Goal: Entertainment & Leisure: Consume media (video, audio)

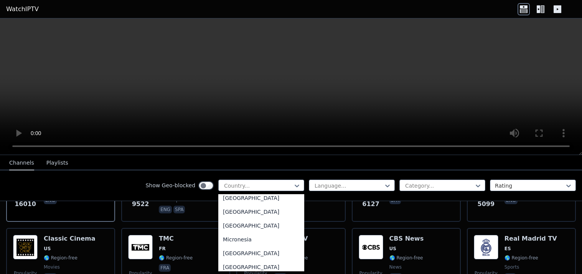
scroll to position [1656, 0]
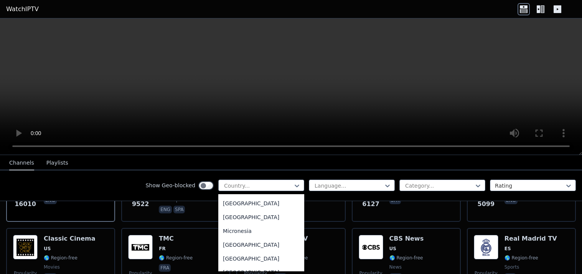
click at [260, 224] on div "[GEOGRAPHIC_DATA]" at bounding box center [261, 217] width 86 height 14
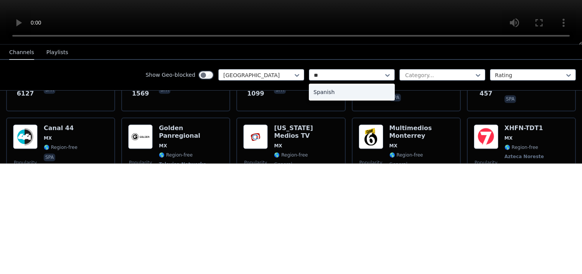
type input "***"
click at [368, 204] on div "Spanish" at bounding box center [352, 203] width 86 height 14
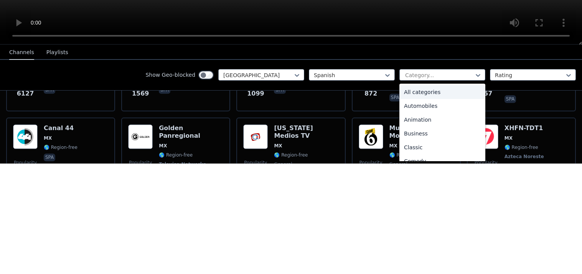
click at [451, 198] on div "All categories" at bounding box center [442, 203] width 86 height 14
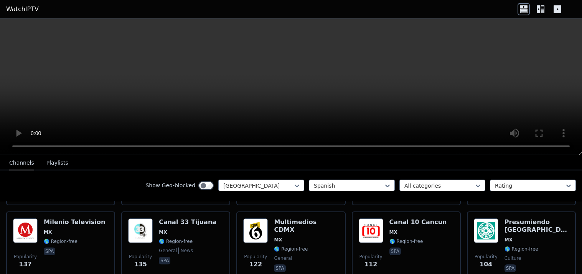
scroll to position [234, 0]
click at [142, 222] on img at bounding box center [140, 230] width 25 height 25
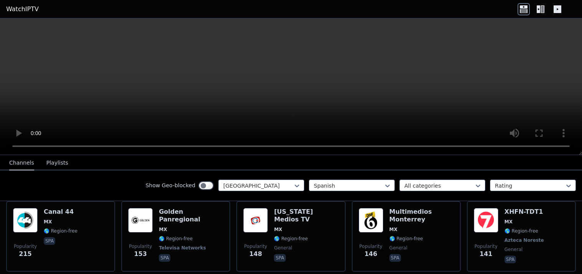
scroll to position [167, 0]
click at [60, 219] on span "MX" at bounding box center [61, 221] width 34 height 6
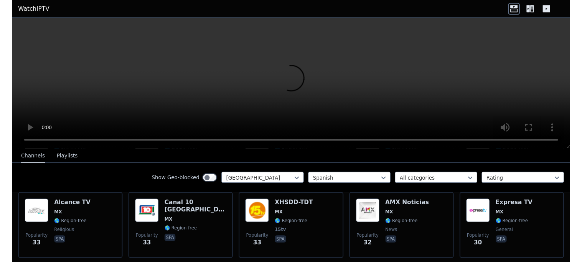
scroll to position [629, 0]
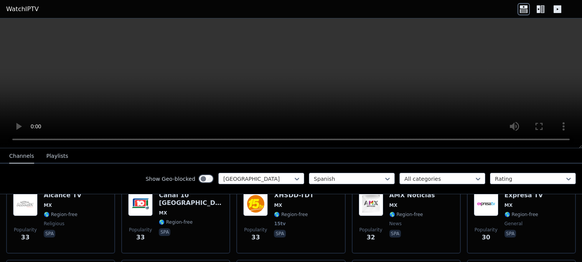
click at [150, 161] on div "WatchIPTV - Free IPTV streams from across the world [DOMAIN_NAME] does not host…" at bounding box center [291, 140] width 582 height 244
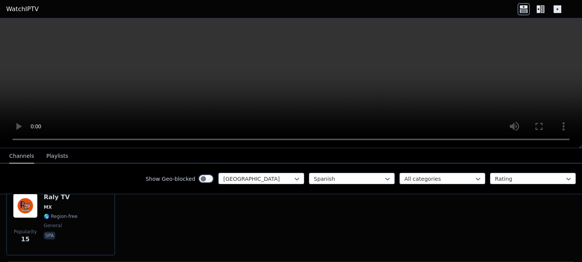
scroll to position [1243, 0]
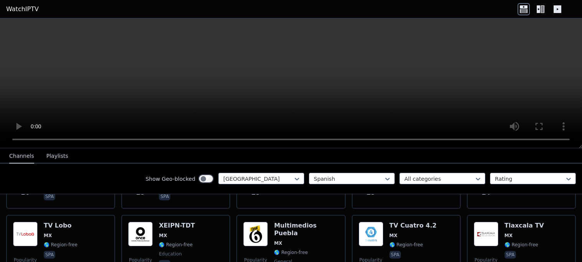
scroll to position [824, 0]
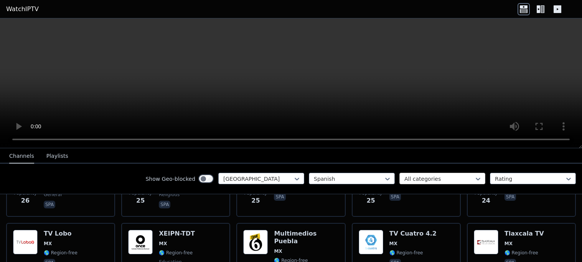
click at [422, 178] on div at bounding box center [439, 179] width 70 height 8
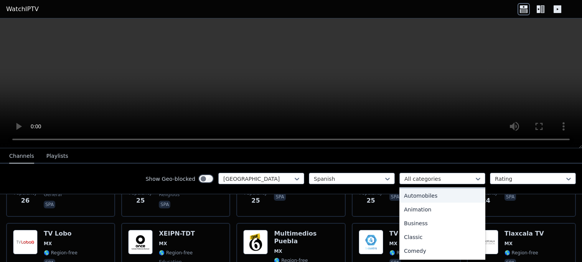
scroll to position [16, 0]
click at [423, 209] on div "Animation" at bounding box center [442, 208] width 86 height 14
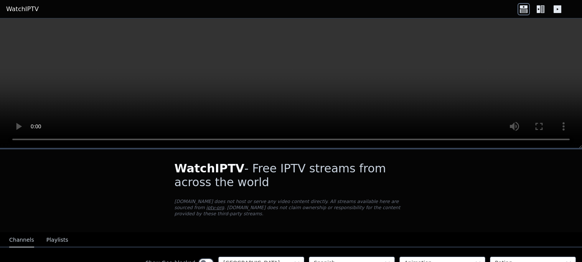
scroll to position [53, 0]
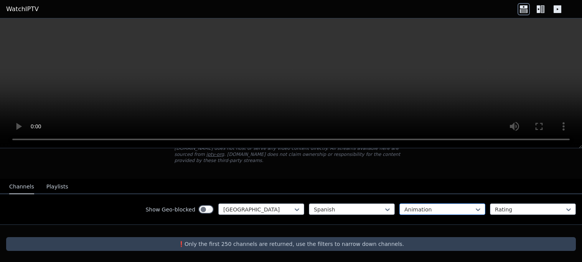
click at [444, 212] on div at bounding box center [439, 210] width 70 height 8
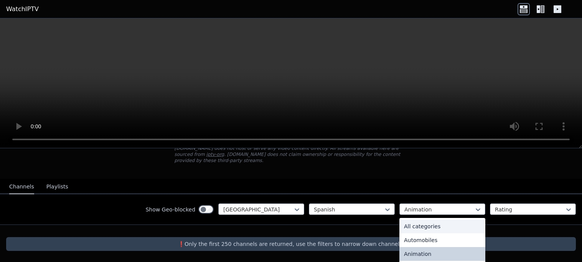
click at [422, 224] on div "All categories" at bounding box center [442, 227] width 86 height 14
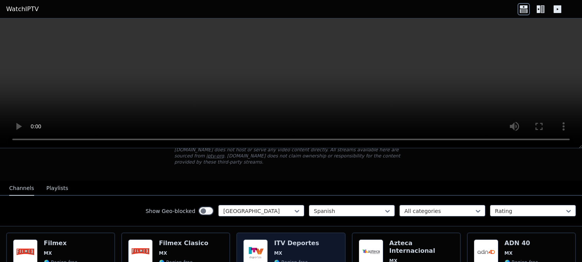
scroll to position [49, 0]
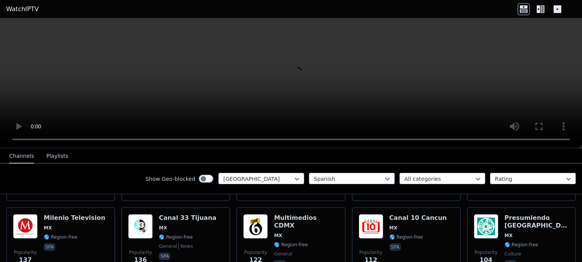
scroll to position [235, 0]
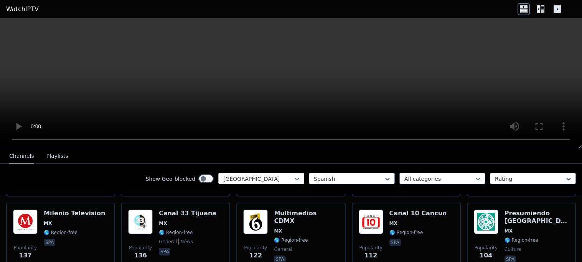
click at [272, 175] on div at bounding box center [258, 179] width 70 height 8
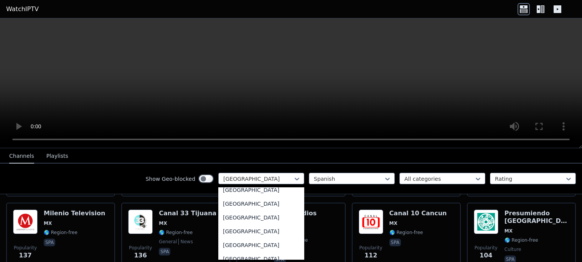
scroll to position [0, 0]
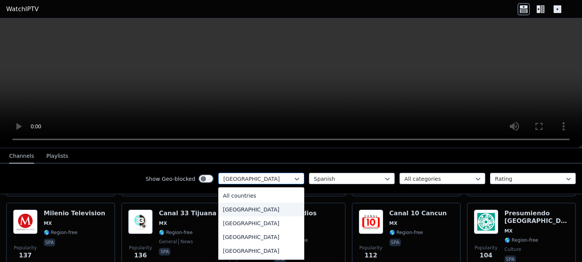
click at [240, 175] on div at bounding box center [258, 179] width 70 height 8
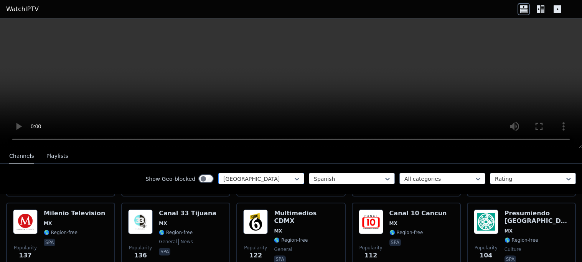
click at [240, 175] on div at bounding box center [258, 179] width 70 height 8
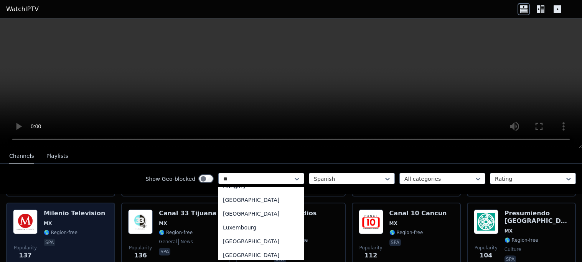
scroll to position [41, 0]
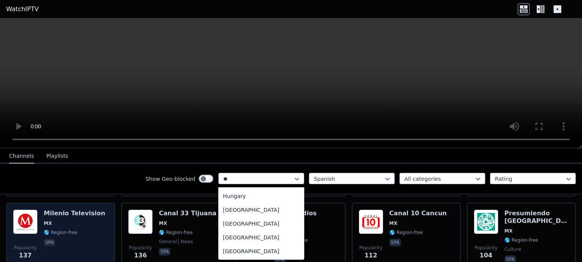
type input "***"
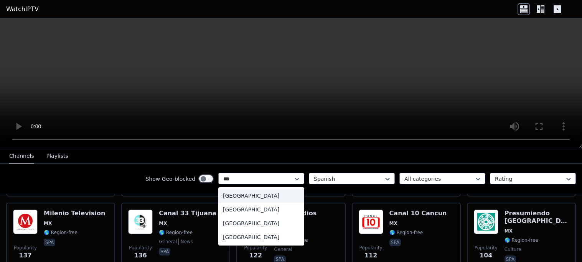
click at [275, 236] on div "[GEOGRAPHIC_DATA]" at bounding box center [261, 237] width 86 height 14
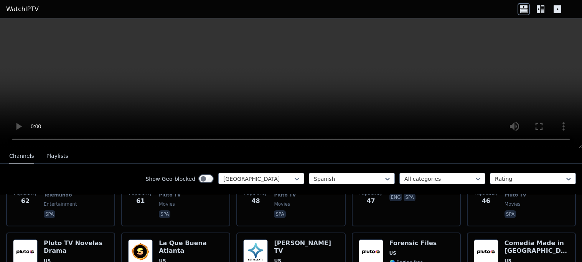
scroll to position [415, 0]
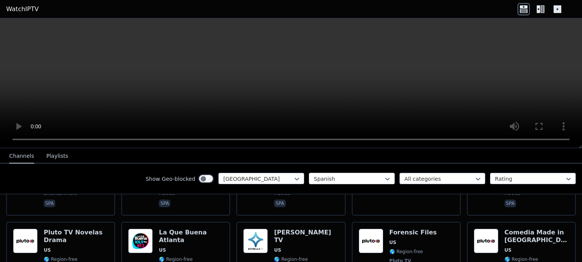
click at [327, 179] on div at bounding box center [349, 179] width 70 height 8
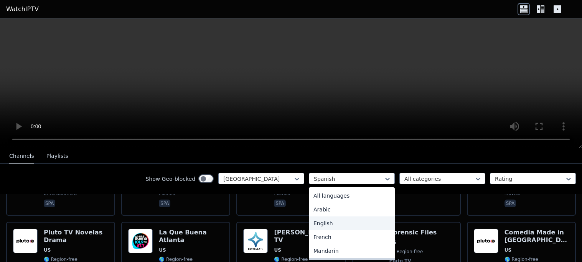
click at [325, 227] on div "English" at bounding box center [352, 224] width 86 height 14
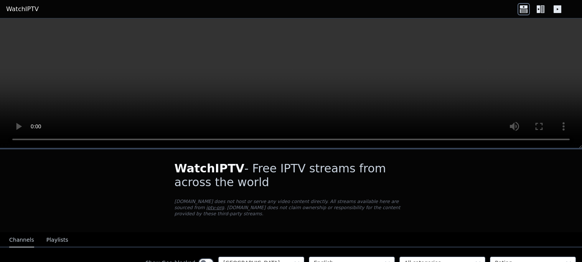
scroll to position [70, 0]
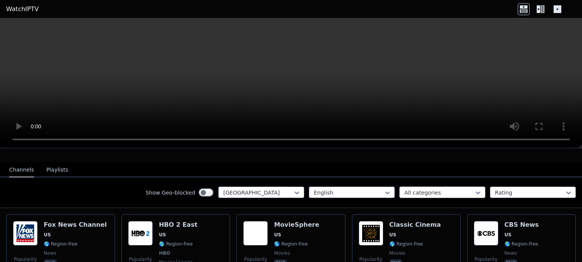
click at [421, 189] on div at bounding box center [439, 193] width 70 height 8
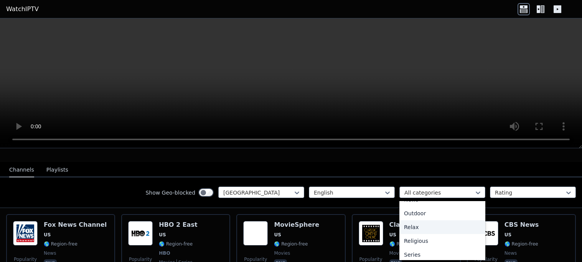
scroll to position [0, 0]
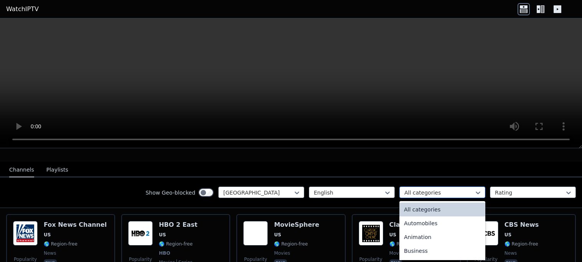
click at [440, 191] on div at bounding box center [439, 193] width 70 height 8
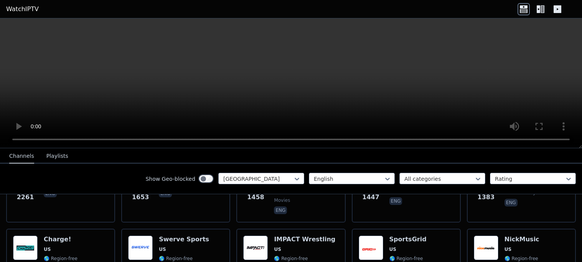
scroll to position [295, 0]
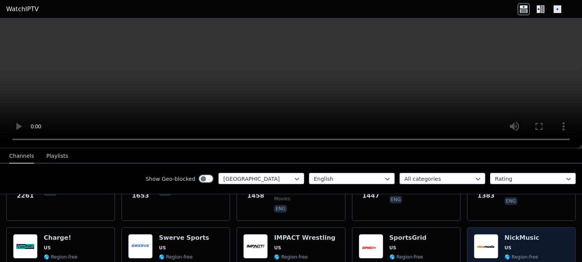
click at [489, 234] on img at bounding box center [486, 246] width 25 height 25
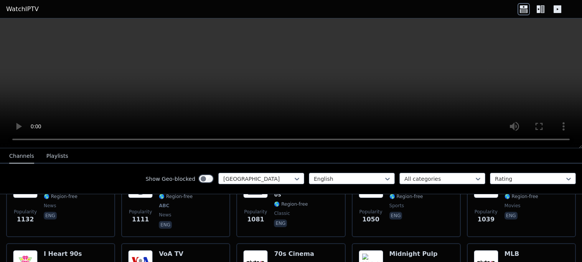
scroll to position [437, 0]
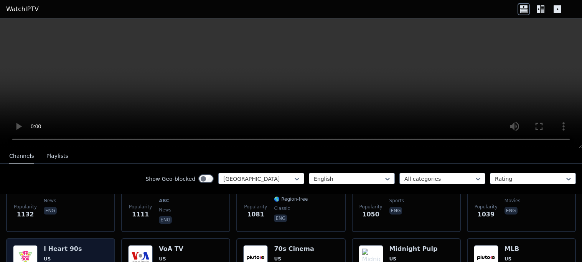
click at [67, 245] on h6 "I Heart 90s" at bounding box center [63, 249] width 38 height 8
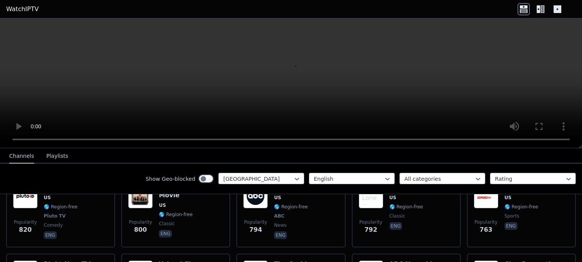
scroll to position [664, 0]
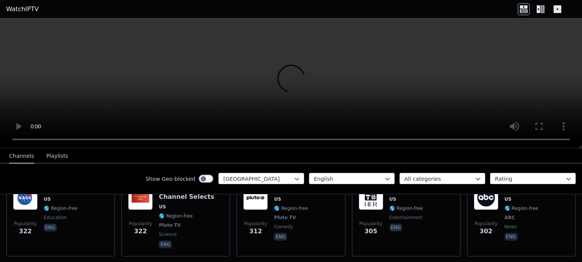
scroll to position [1463, 0]
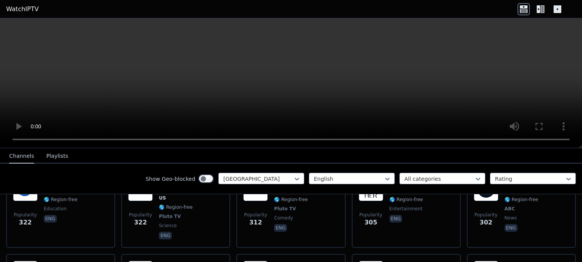
click at [540, 7] on icon at bounding box center [538, 9] width 3 height 8
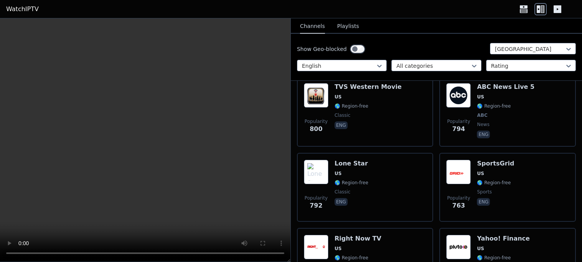
click at [552, 10] on icon at bounding box center [557, 9] width 12 height 12
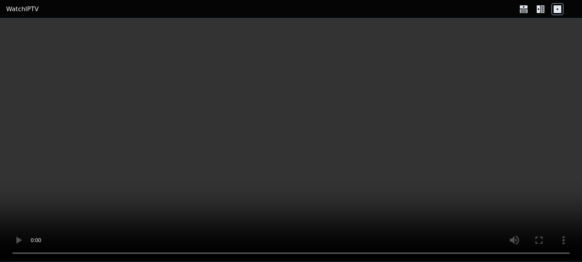
click at [538, 8] on icon at bounding box center [540, 9] width 12 height 12
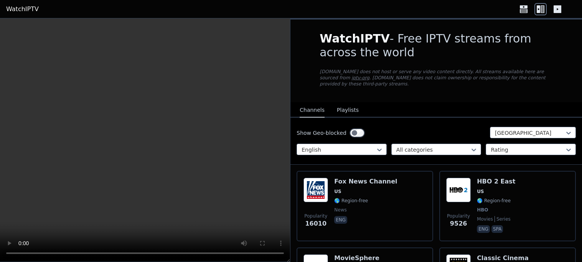
click at [351, 107] on button "Playlists" at bounding box center [348, 110] width 22 height 15
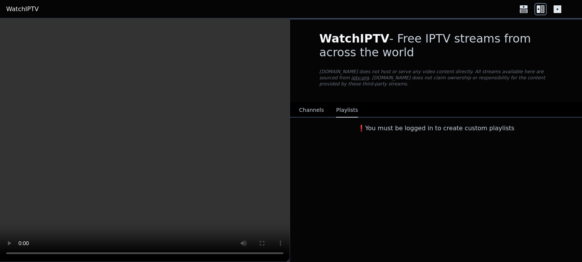
click at [319, 109] on button "Channels" at bounding box center [311, 110] width 25 height 15
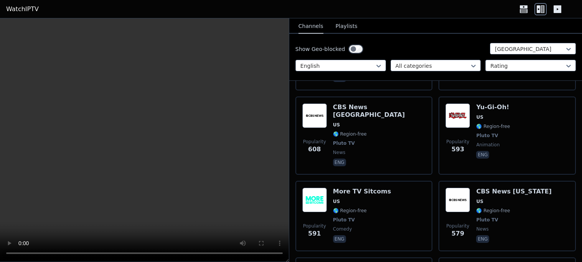
scroll to position [2109, 0]
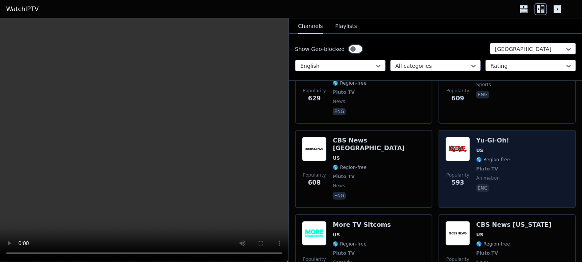
click at [464, 137] on img at bounding box center [457, 149] width 25 height 25
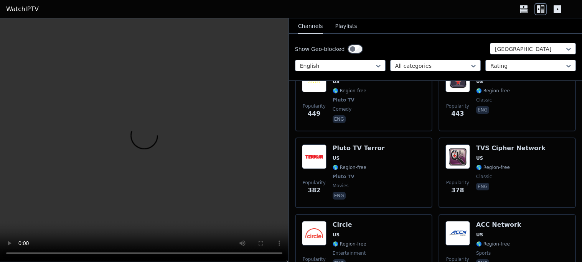
scroll to position [3030, 0]
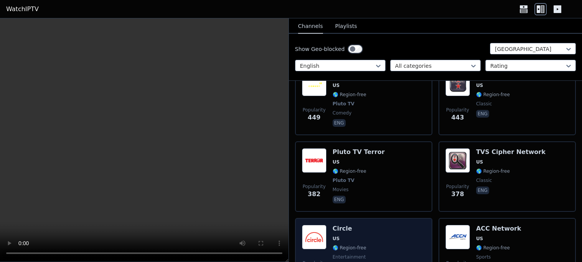
click at [388, 225] on div "Popularity 371 Circle US 🌎 Region-free entertainment eng" at bounding box center [363, 252] width 123 height 55
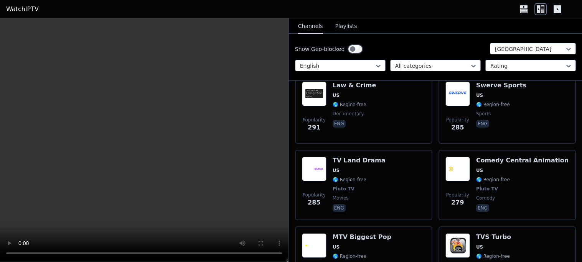
scroll to position [3640, 0]
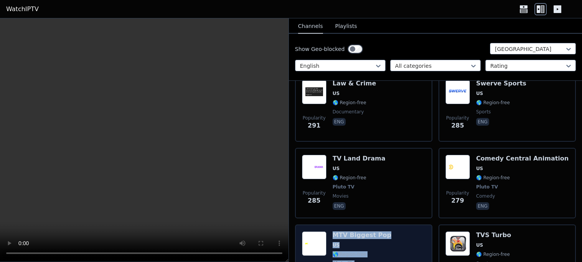
drag, startPoint x: 337, startPoint y: 205, endPoint x: 299, endPoint y: 211, distance: 38.0
click at [299, 225] on div "Popularity 263 MTV Biggest Pop US 🌎 Region-free Pluto TV music eng" at bounding box center [363, 260] width 137 height 71
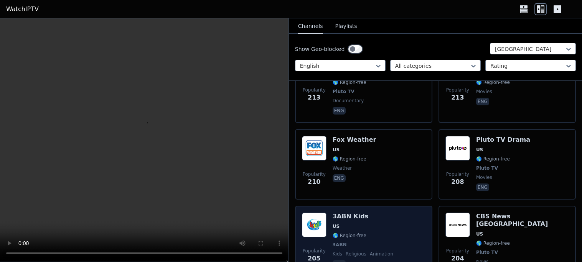
scroll to position [566, 0]
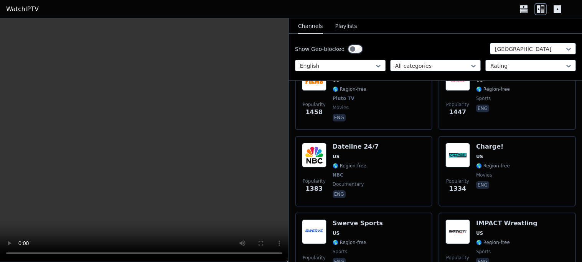
click at [346, 67] on div at bounding box center [337, 66] width 74 height 8
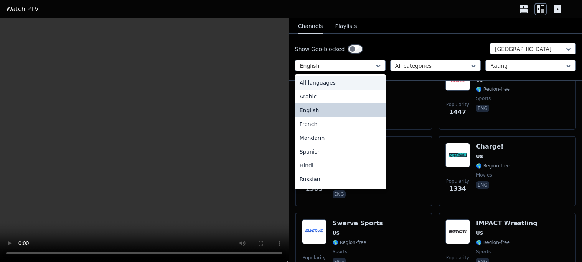
click at [337, 82] on div "All languages" at bounding box center [340, 83] width 91 height 14
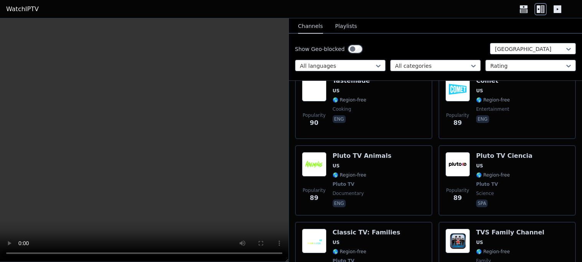
scroll to position [7299, 0]
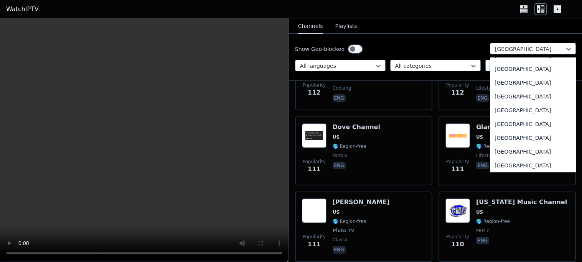
scroll to position [0, 0]
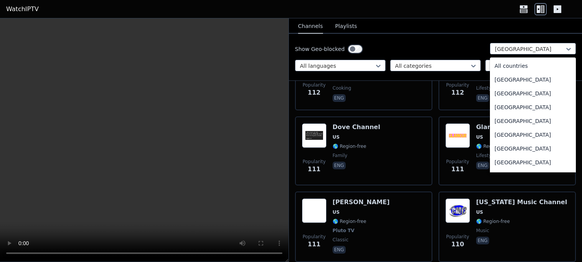
click at [524, 71] on div "All countries" at bounding box center [533, 66] width 86 height 14
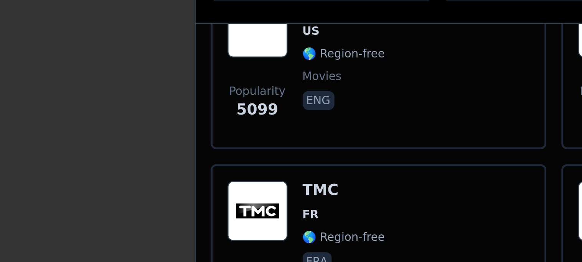
scroll to position [265, 0]
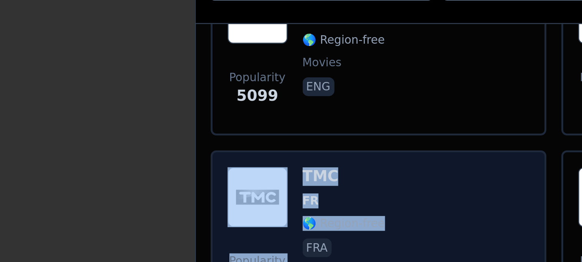
drag, startPoint x: 289, startPoint y: 151, endPoint x: 362, endPoint y: 158, distance: 74.0
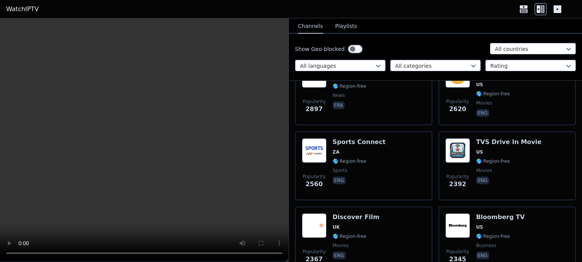
scroll to position [721, 0]
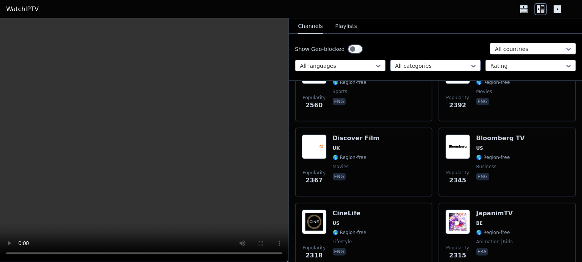
click at [502, 46] on div at bounding box center [530, 49] width 70 height 8
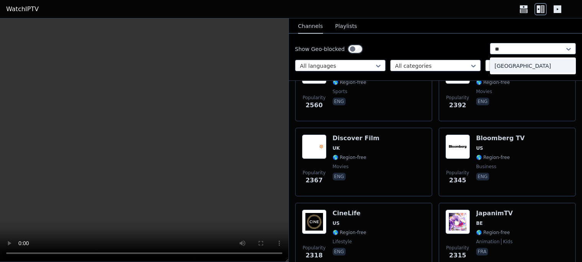
type input "***"
click at [519, 66] on div "[GEOGRAPHIC_DATA]" at bounding box center [533, 66] width 86 height 14
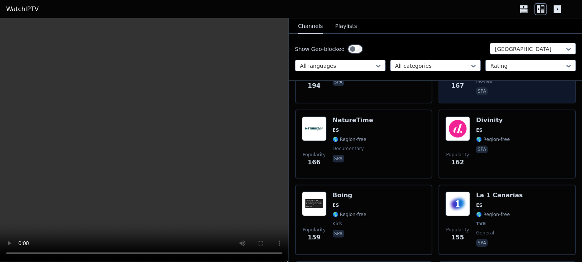
scroll to position [793, 0]
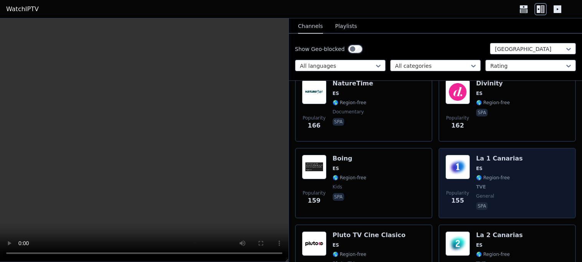
click at [521, 155] on div "Popularity 155 La 1 Canarias ES 🌎 Region-free TVE general spa" at bounding box center [506, 183] width 123 height 57
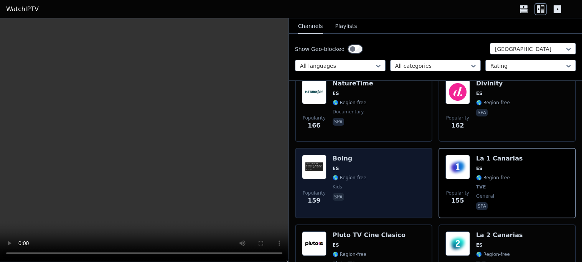
click at [370, 155] on div "Popularity 159 Boing ES 🌎 Region-free kids spa" at bounding box center [363, 183] width 123 height 57
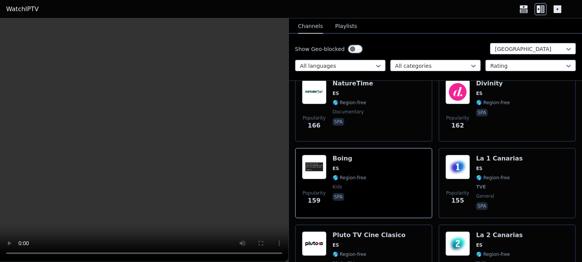
click at [145, 82] on video at bounding box center [144, 140] width 288 height 244
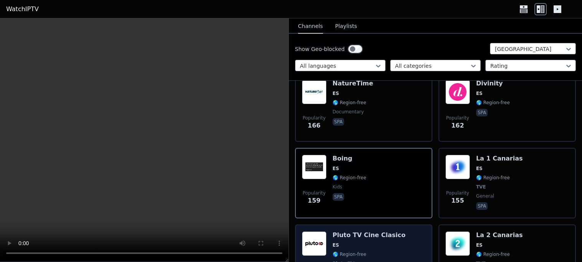
click at [374, 242] on span "ES" at bounding box center [369, 245] width 73 height 6
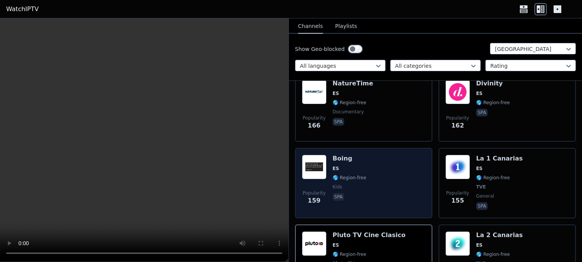
click at [360, 166] on span "ES" at bounding box center [350, 169] width 34 height 6
